Goal: Complete application form

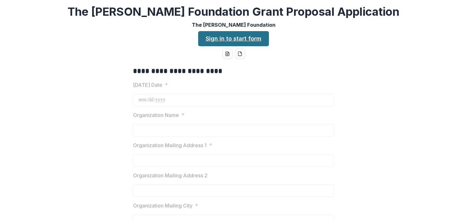
click at [241, 40] on link "Sign in to start form" at bounding box center [233, 38] width 71 height 15
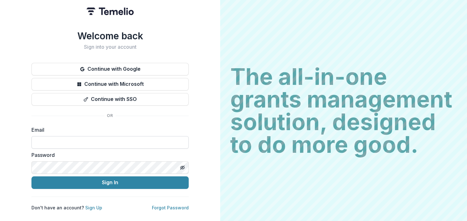
click at [79, 138] on input at bounding box center [109, 142] width 157 height 13
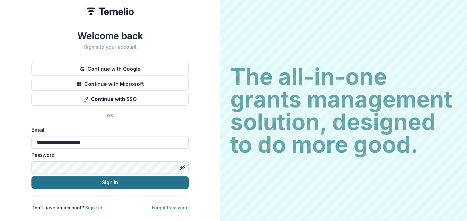
type input "**********"
click at [81, 178] on button "Sign In" at bounding box center [109, 182] width 157 height 13
